Goal: Task Accomplishment & Management: Use online tool/utility

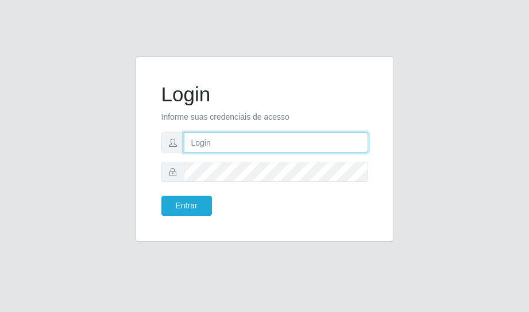
click at [209, 151] on input "text" at bounding box center [276, 142] width 184 height 20
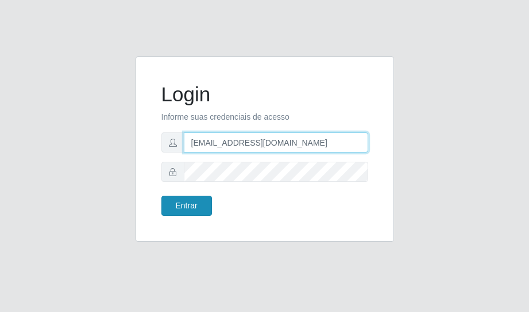
type input "[EMAIL_ADDRESS][DOMAIN_NAME]"
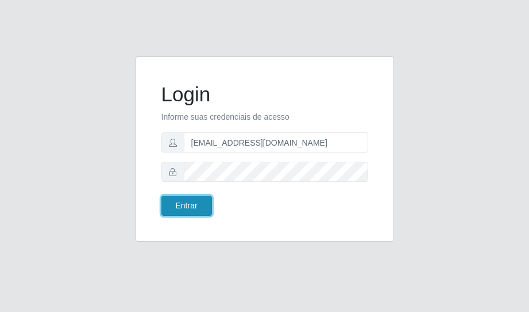
click at [197, 207] on button "Entrar" at bounding box center [187, 205] width 51 height 20
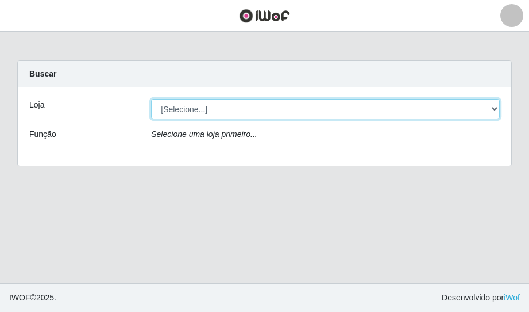
click at [151, 99] on select "[Selecione...] Rede Potiguar 6 - Extremoz" at bounding box center [325, 109] width 349 height 20
select select "80"
click option "Rede Potiguar 6 - Extremoz" at bounding box center [0, 0] width 0 height 0
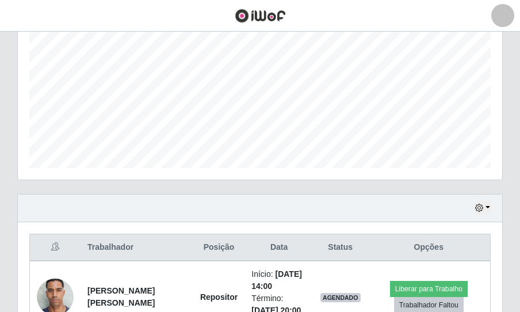
scroll to position [319, 0]
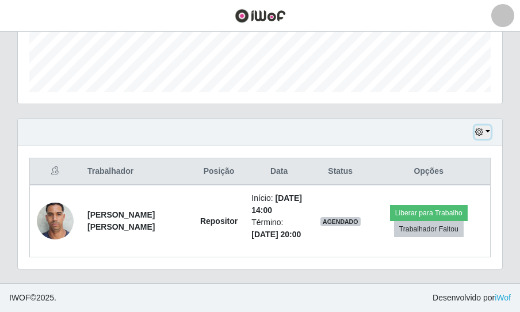
click at [486, 134] on button "button" at bounding box center [482, 131] width 16 height 13
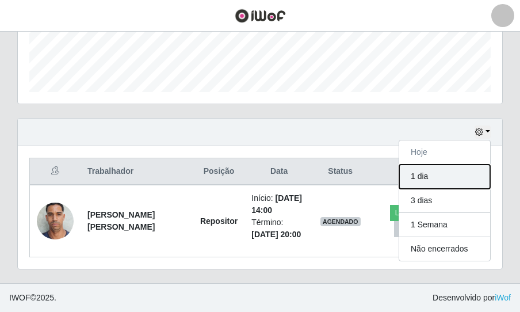
click at [449, 181] on button "1 dia" at bounding box center [444, 176] width 91 height 24
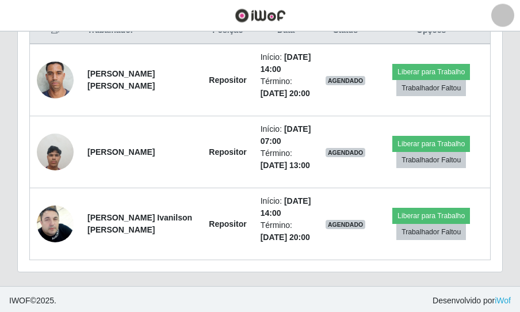
scroll to position [463, 0]
